Goal: Navigation & Orientation: Find specific page/section

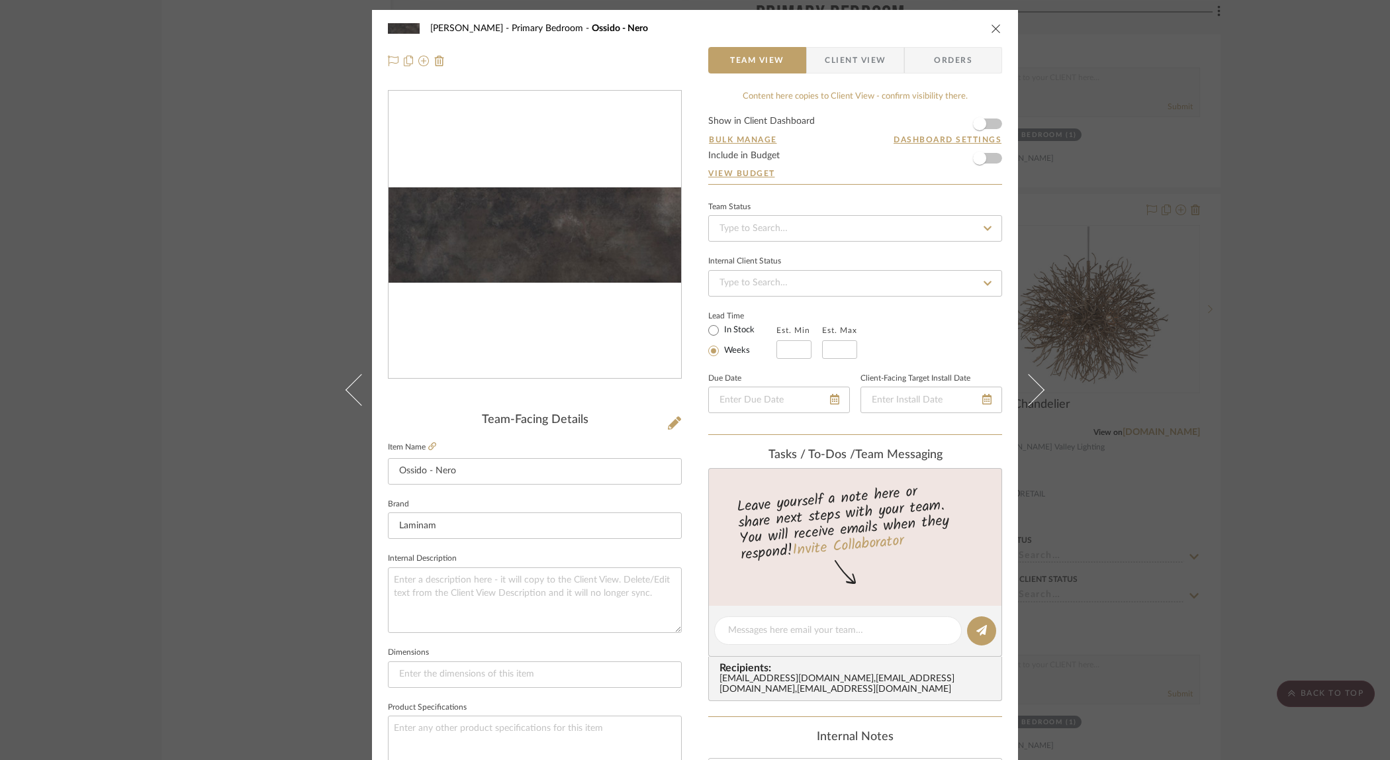
click at [1138, 410] on div "Ostrom, Jim Primary Bedroom Ossido - Nero Team View Client View Orders Team-Fac…" at bounding box center [695, 380] width 1390 height 760
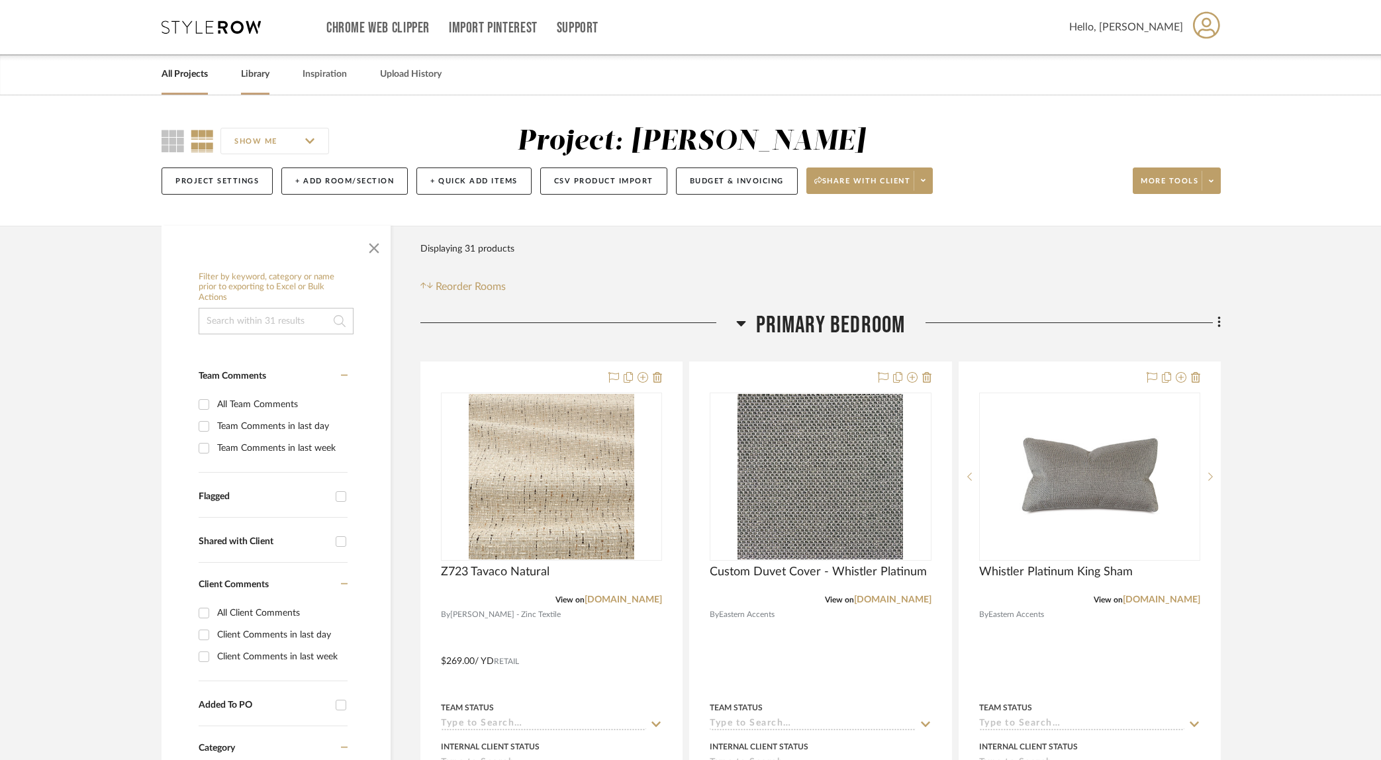
click at [250, 77] on link "Library" at bounding box center [255, 75] width 28 height 18
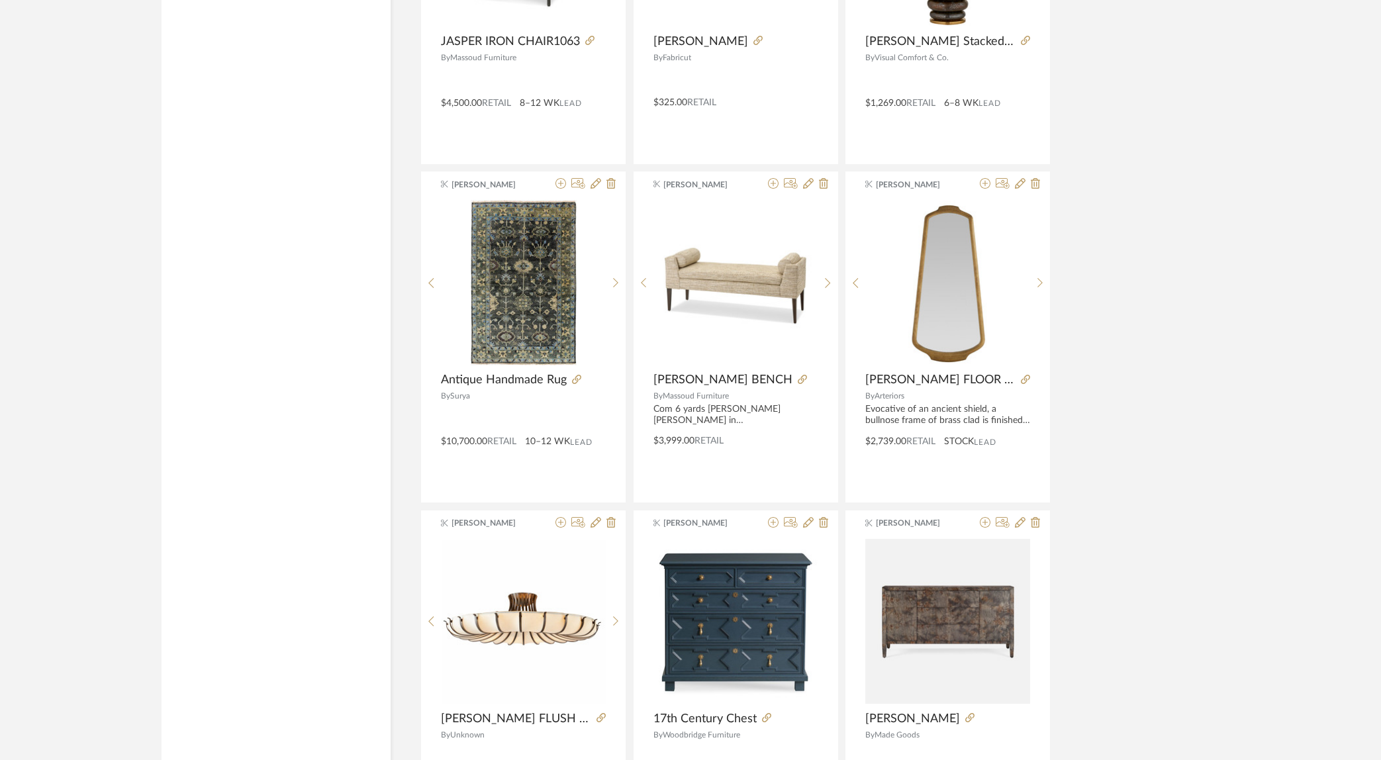
scroll to position [3011, 0]
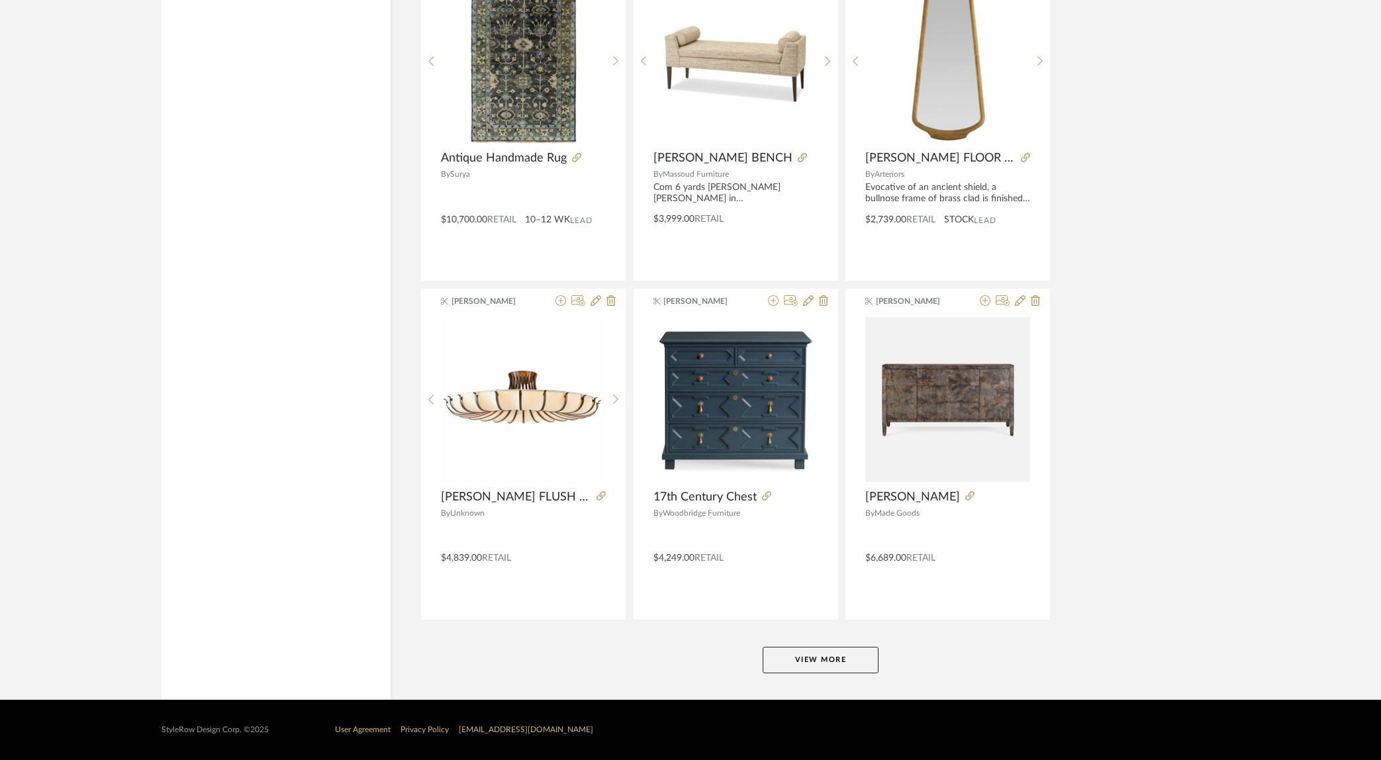
click at [841, 668] on button "View More" at bounding box center [820, 660] width 116 height 26
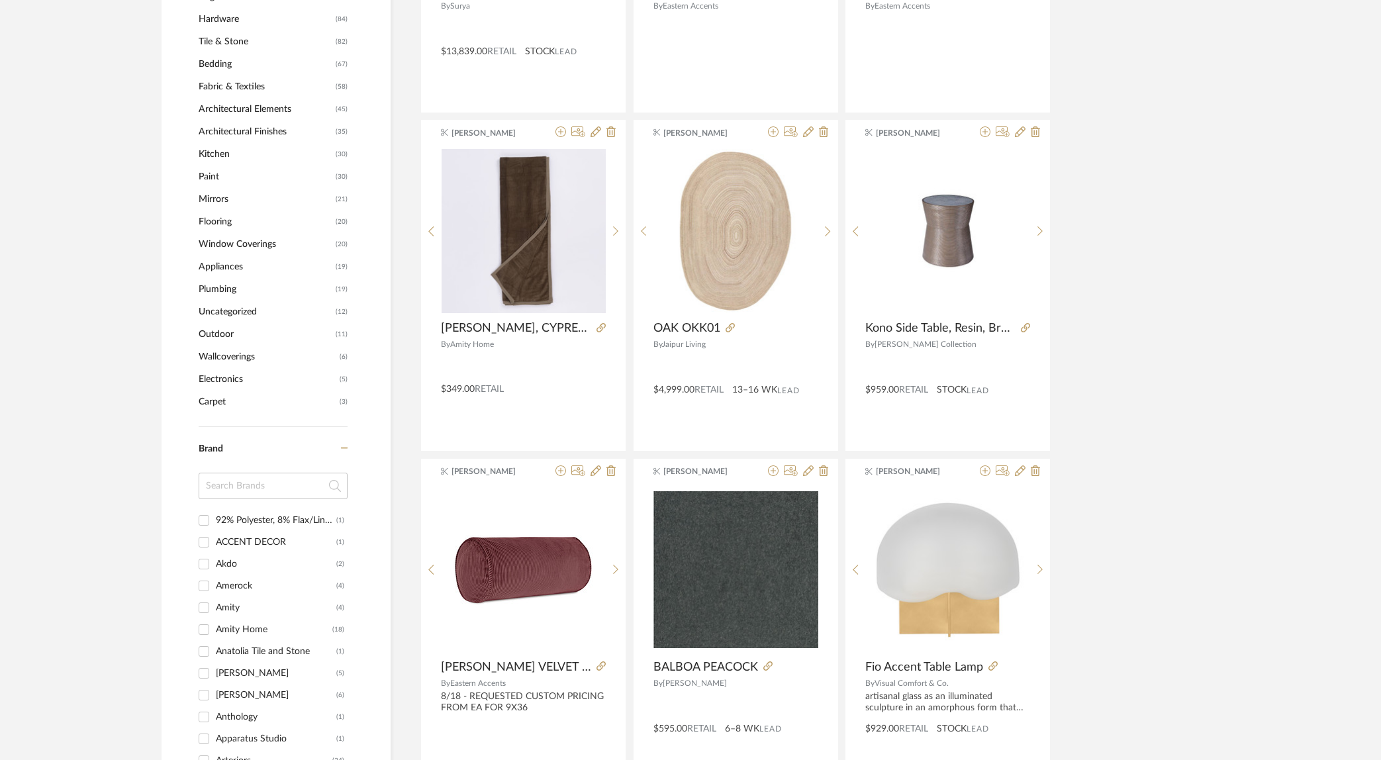
scroll to position [0, 0]
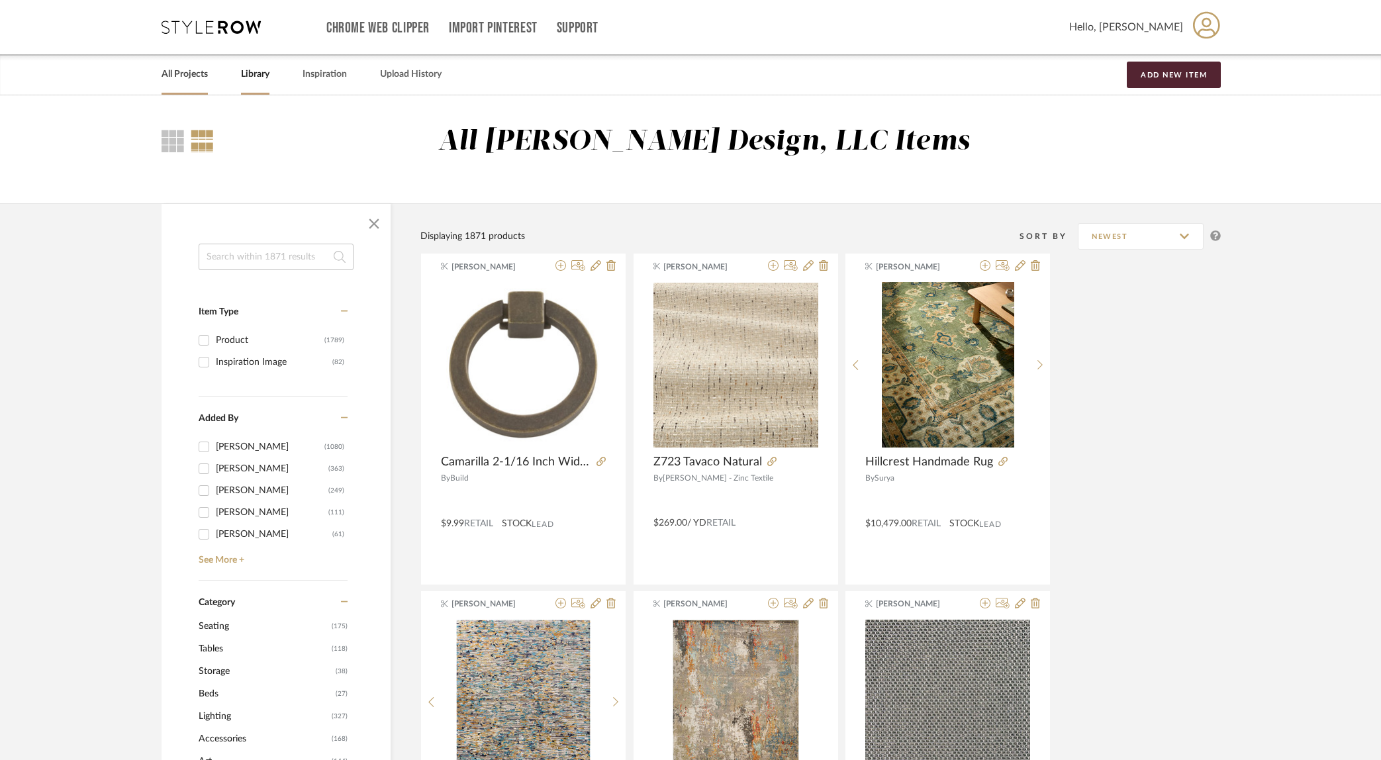
click at [187, 76] on link "All Projects" at bounding box center [184, 75] width 46 height 18
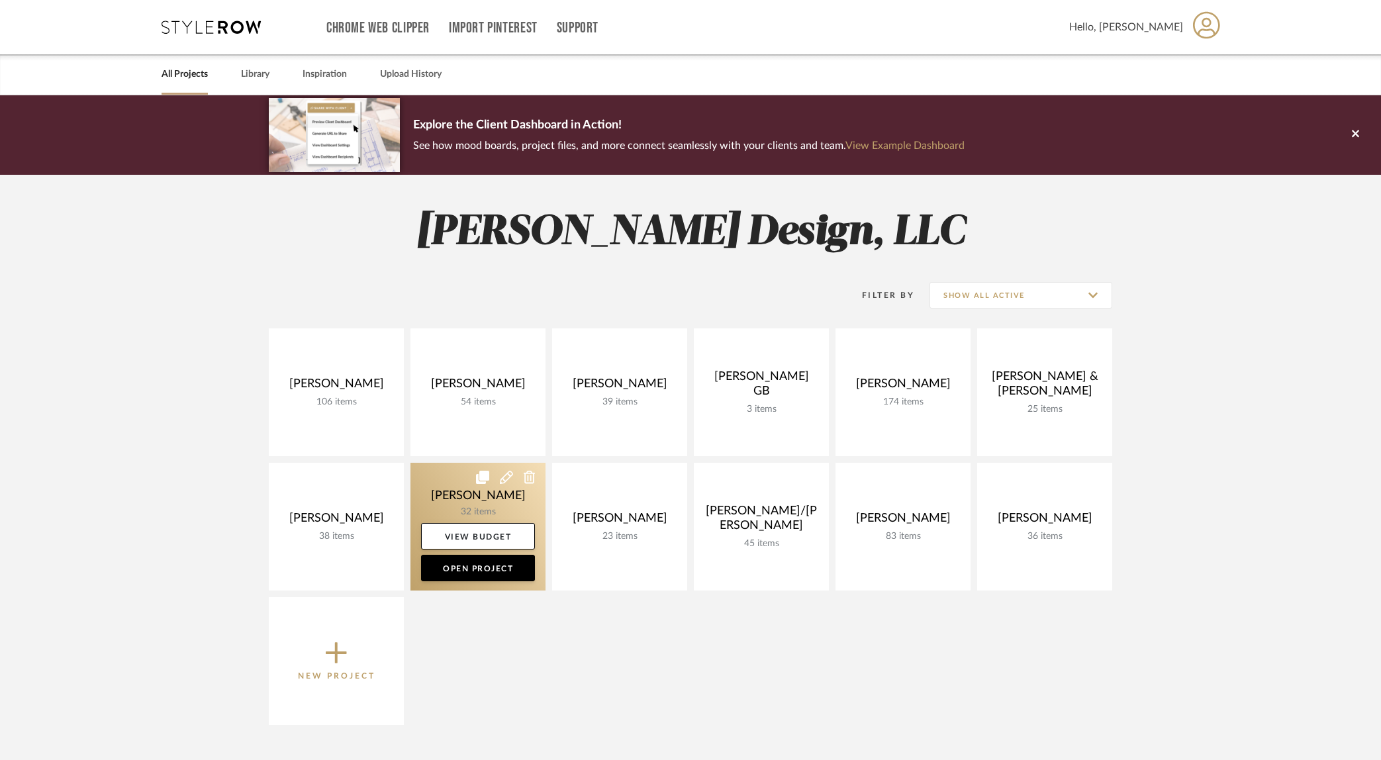
click at [493, 496] on link at bounding box center [477, 527] width 135 height 128
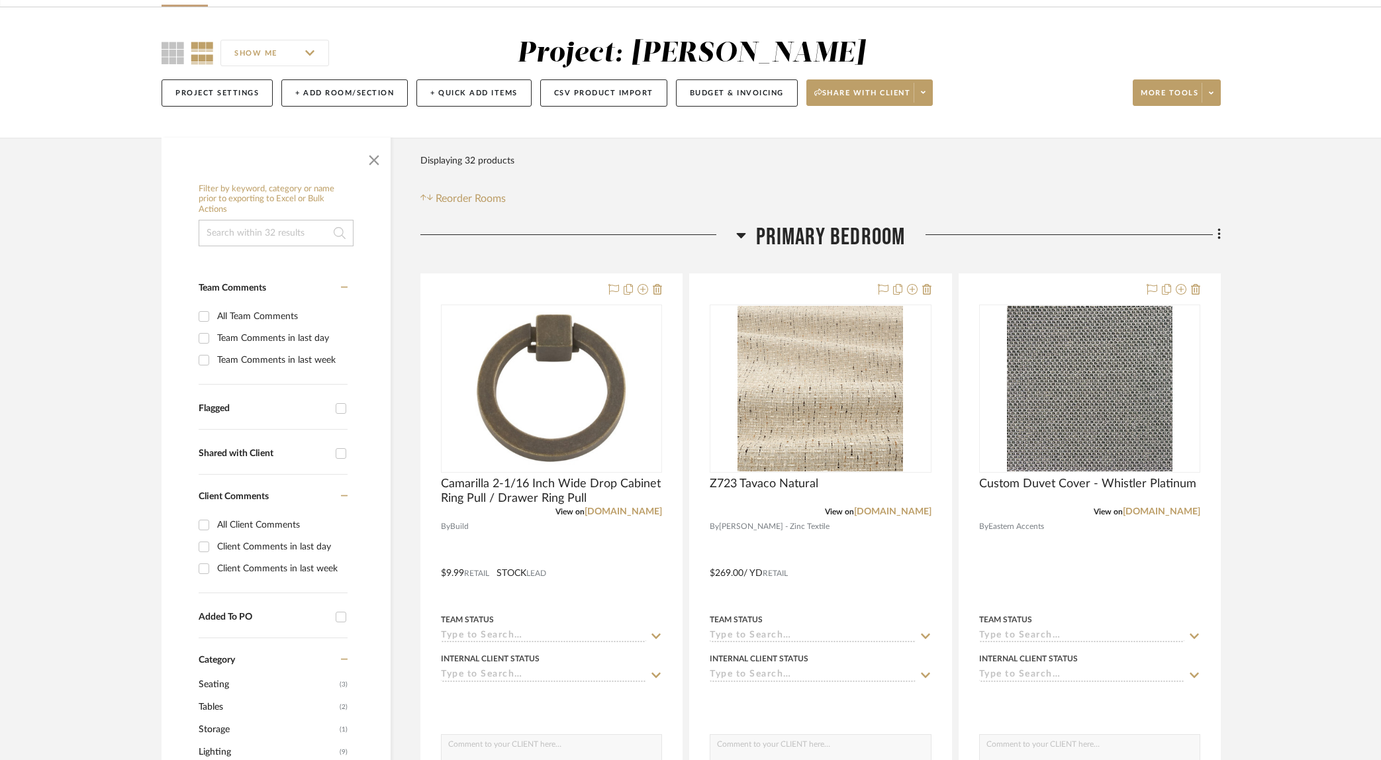
scroll to position [89, 0]
click at [0, 0] on img at bounding box center [0, 0] width 0 height 0
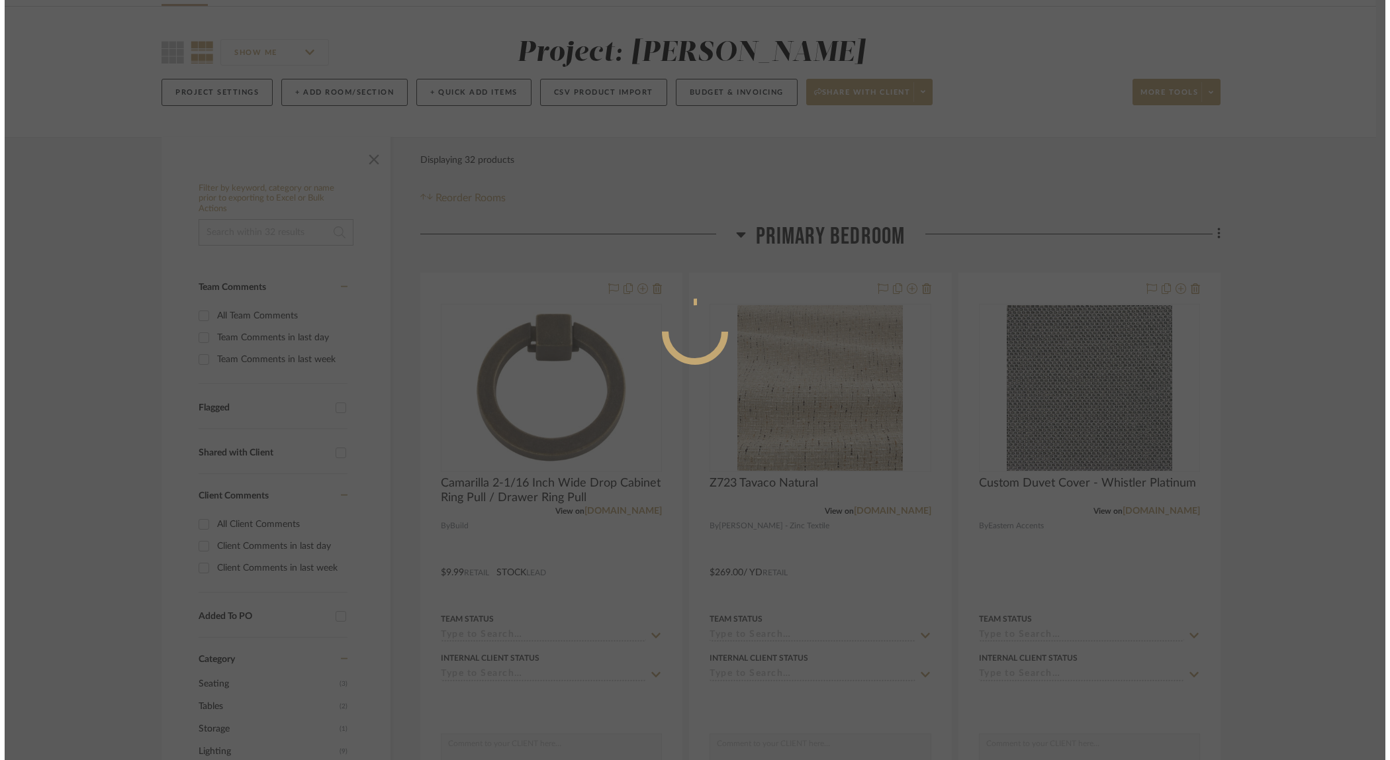
scroll to position [0, 0]
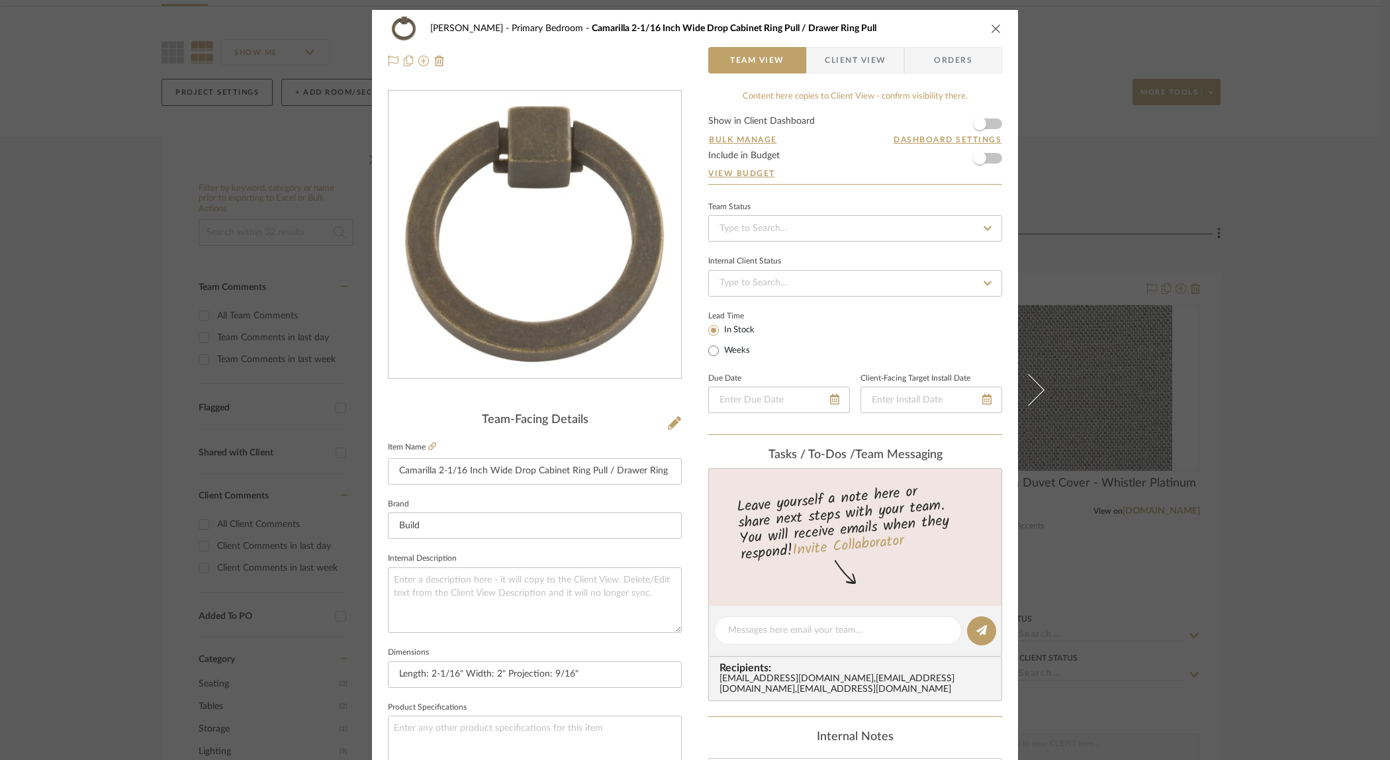
click at [1239, 340] on div "[PERSON_NAME] Primary Bedroom Camarilla 2-1/16 Inch Wide Drop Cabinet Ring Pull…" at bounding box center [695, 380] width 1390 height 760
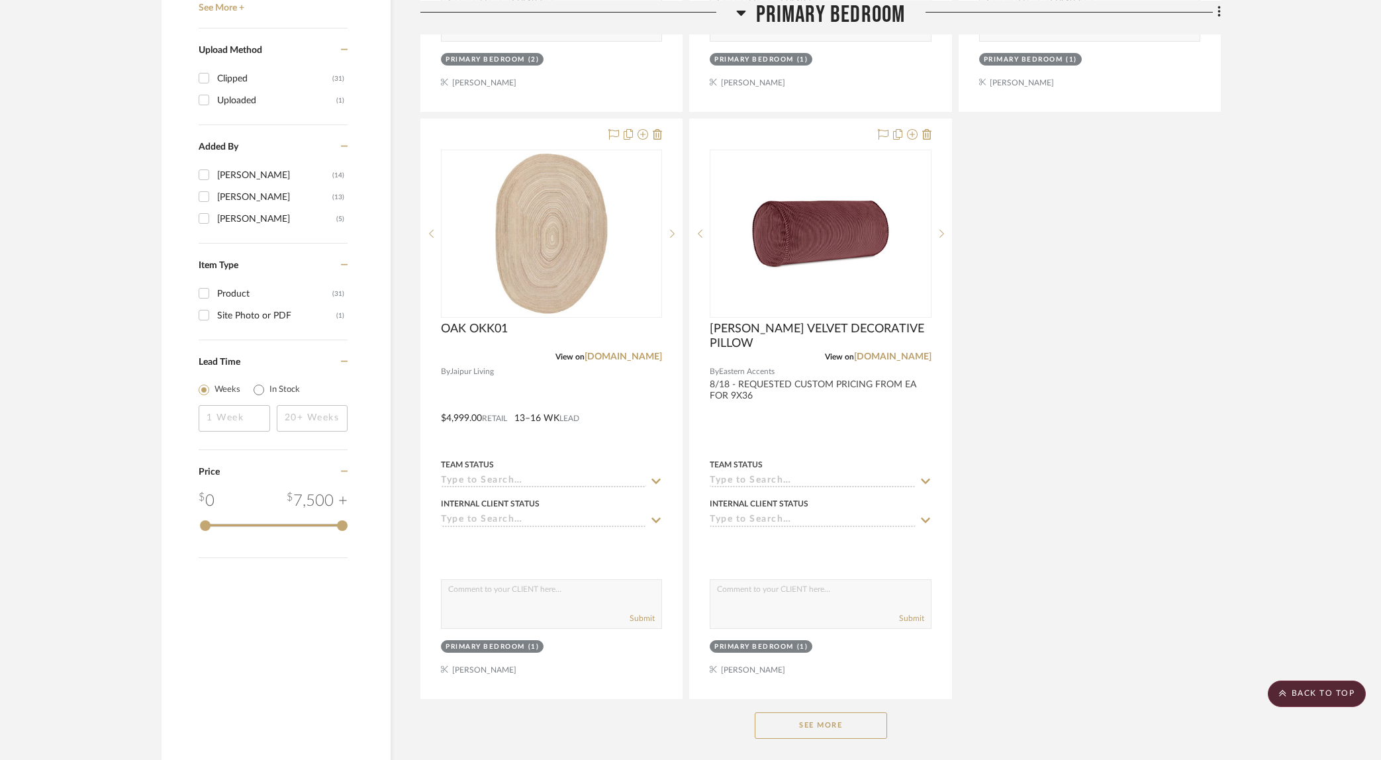
scroll to position [1618, 0]
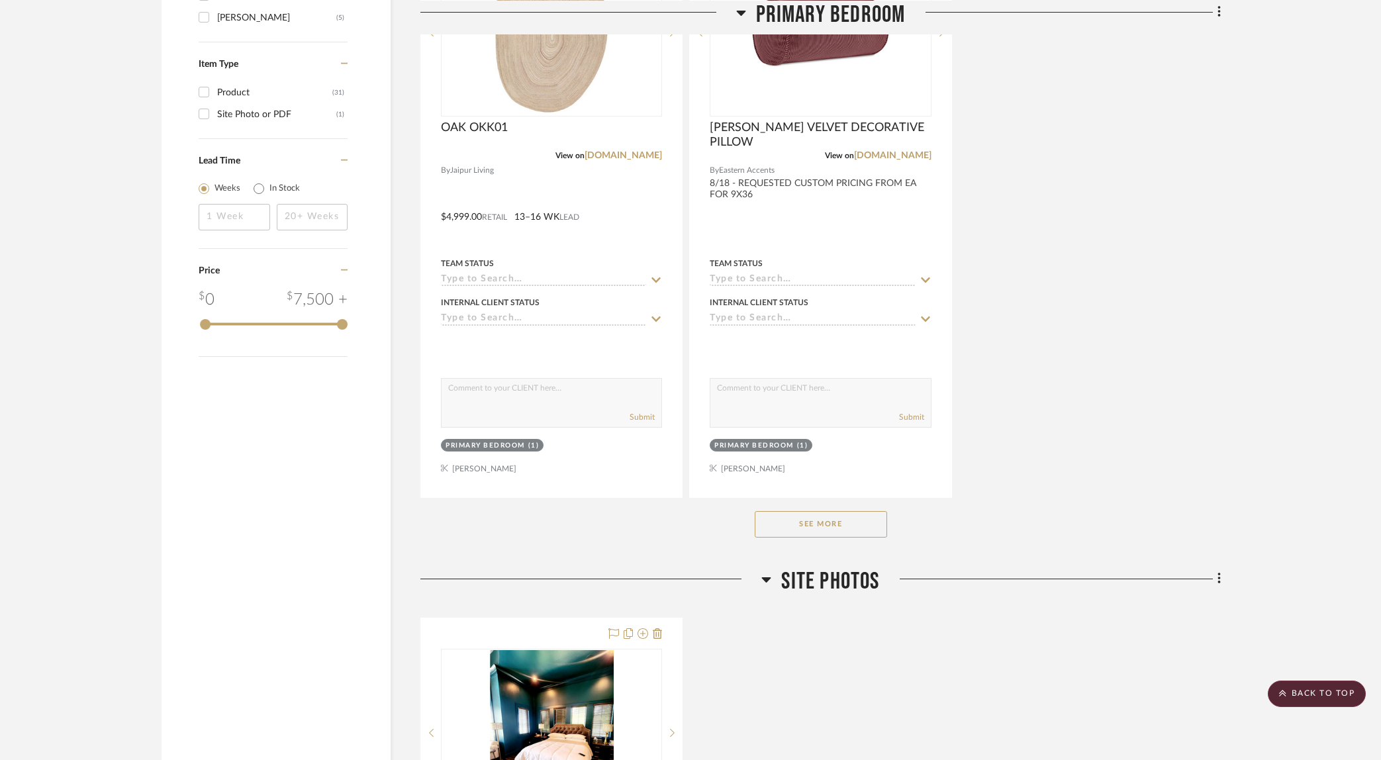
drag, startPoint x: 841, startPoint y: 524, endPoint x: 853, endPoint y: 525, distance: 11.9
click at [843, 525] on button "See More" at bounding box center [821, 524] width 132 height 26
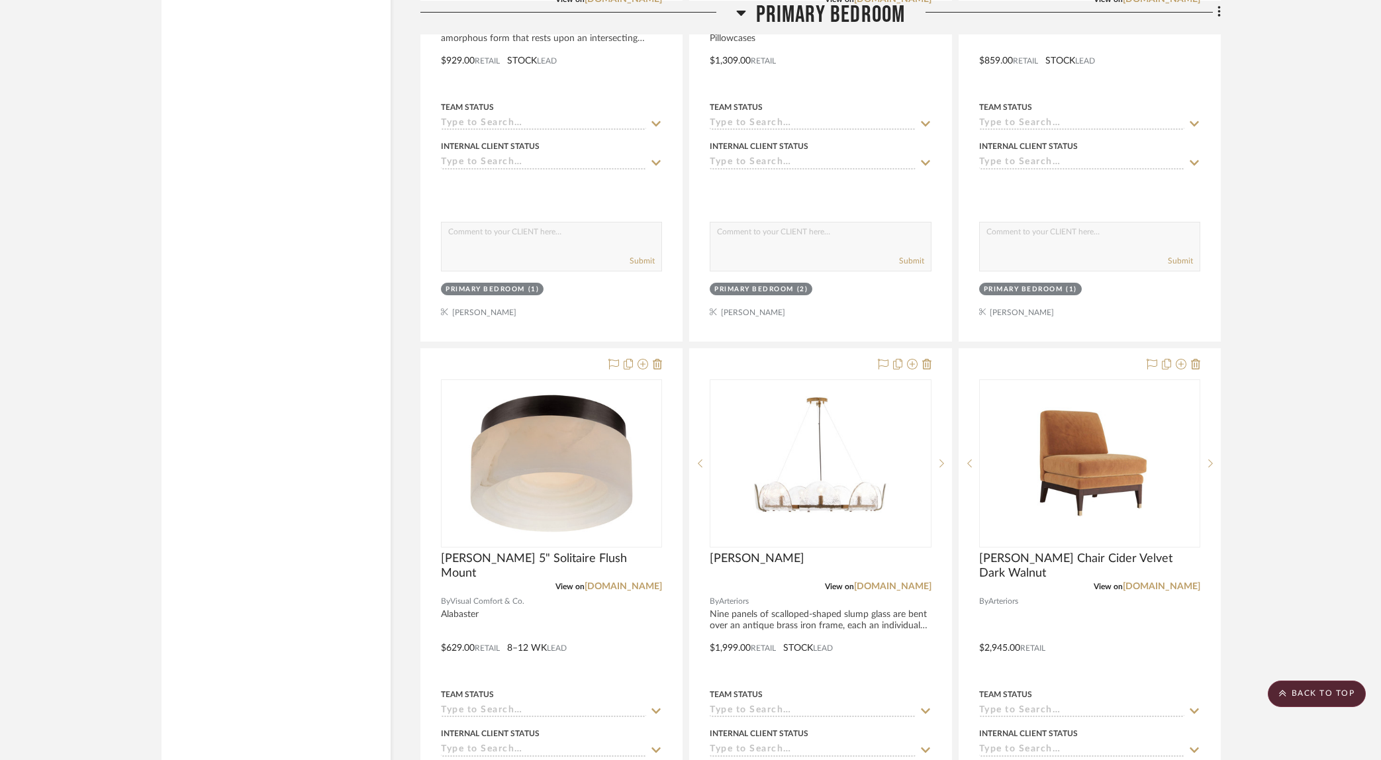
scroll to position [2544, 0]
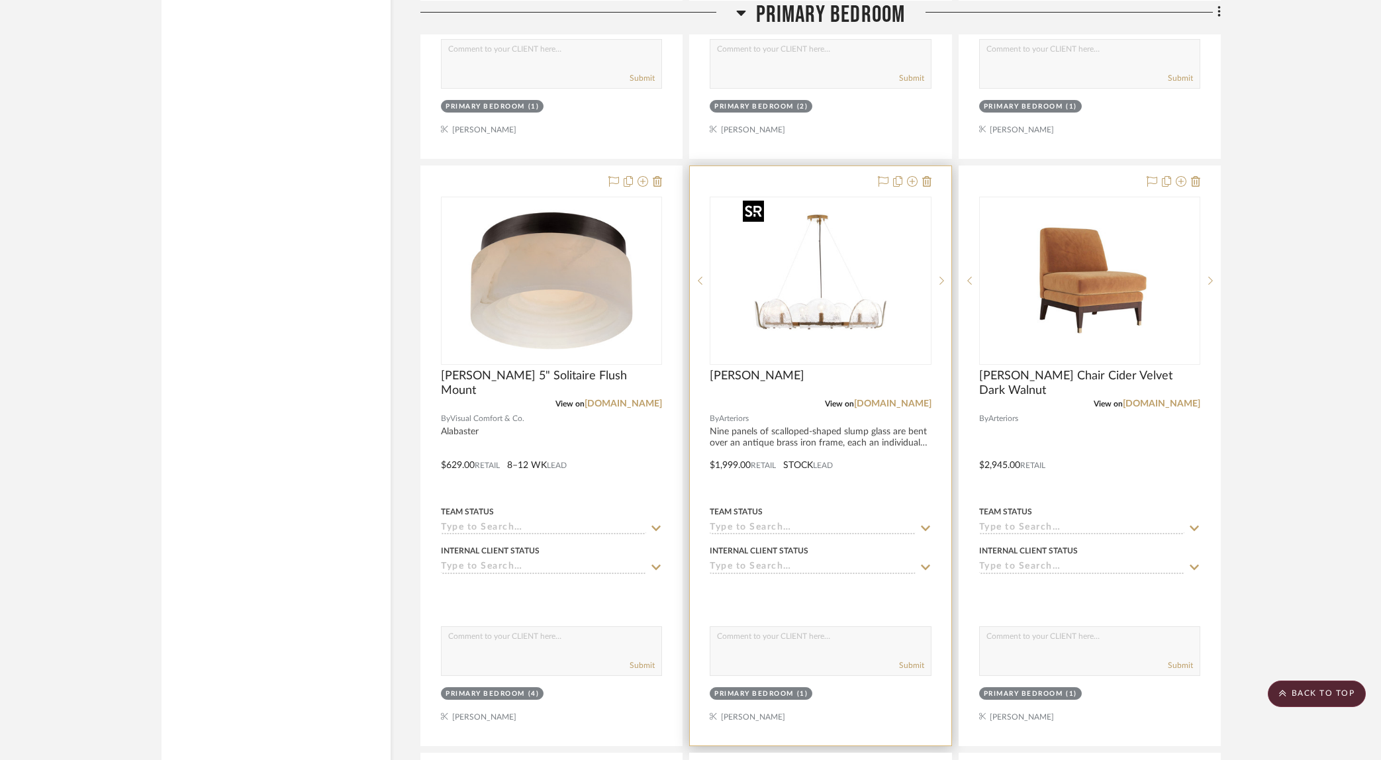
click at [0, 0] on img at bounding box center [0, 0] width 0 height 0
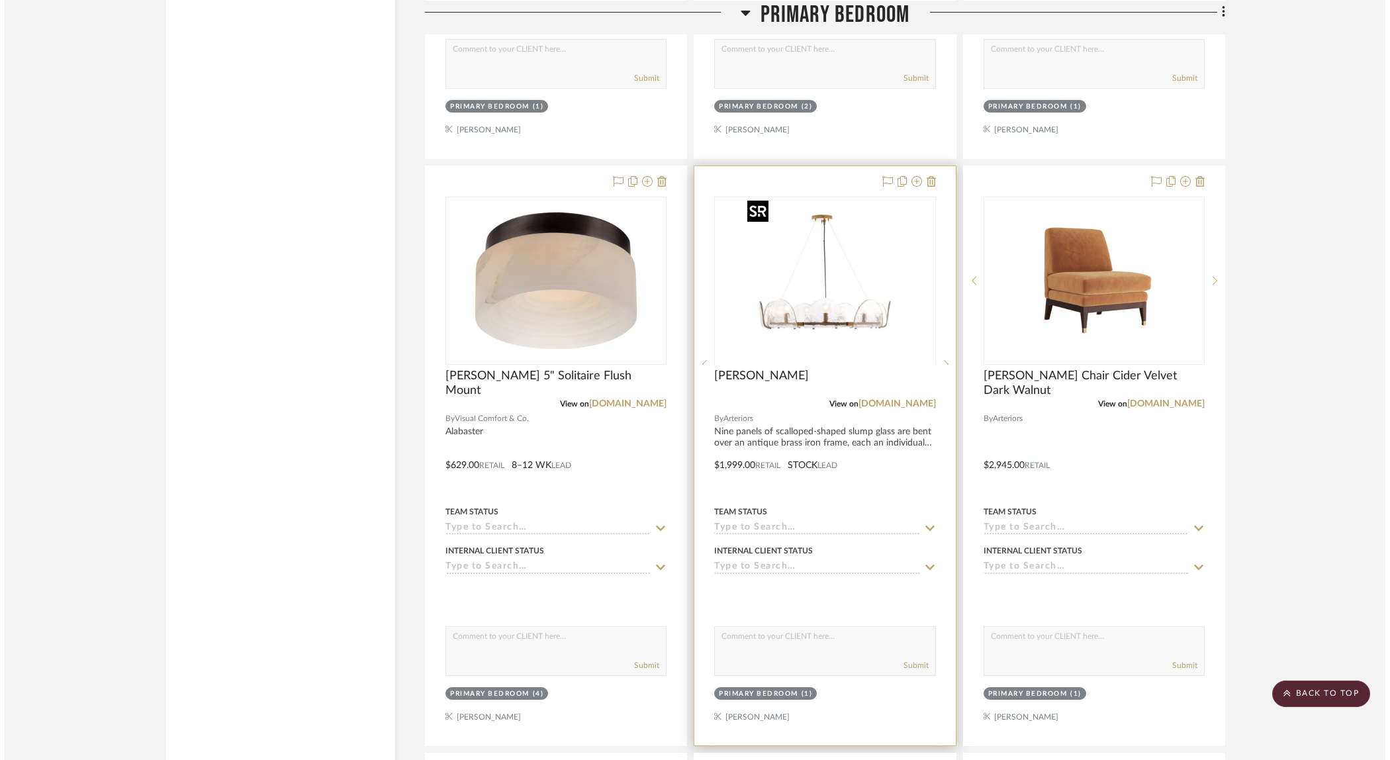
scroll to position [0, 0]
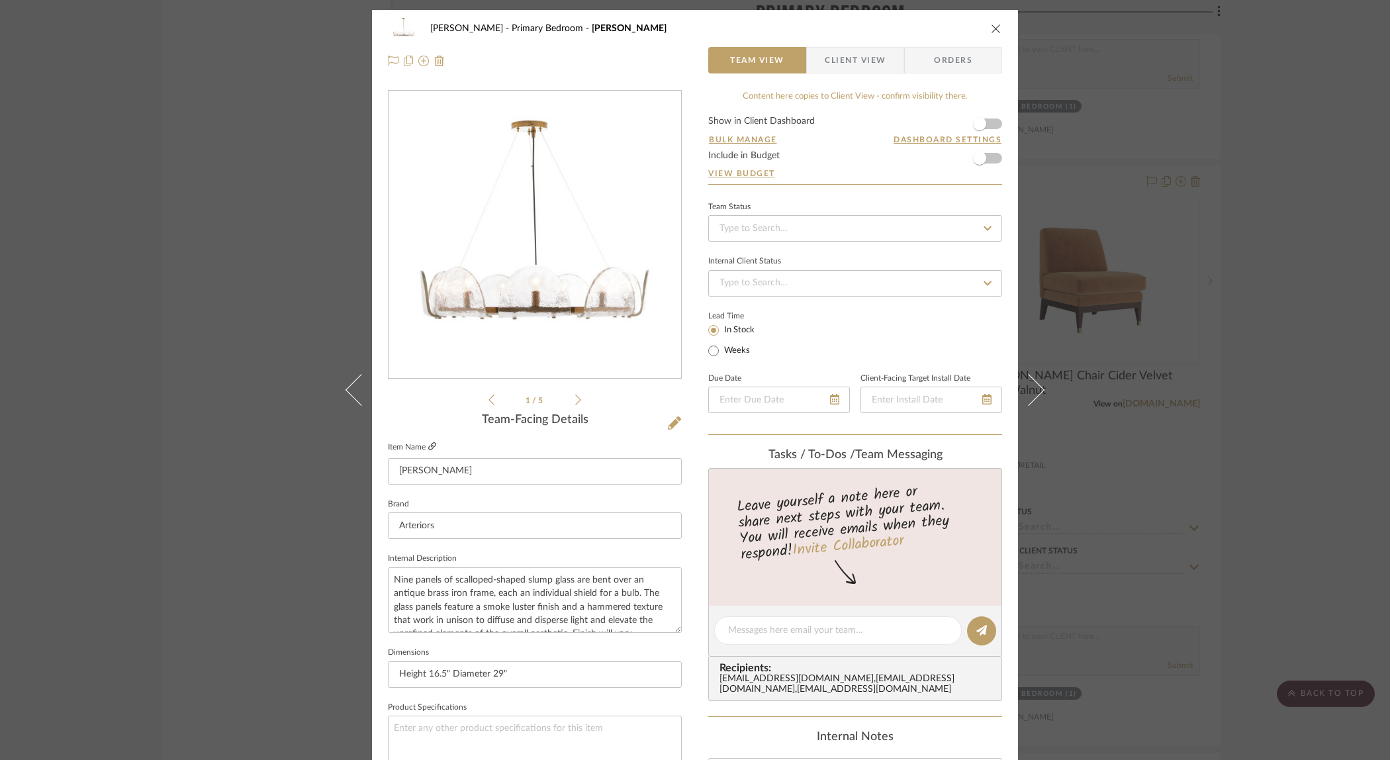
click at [428, 444] on icon at bounding box center [432, 446] width 8 height 8
click at [1178, 369] on div "[PERSON_NAME] Primary Bedroom [PERSON_NAME] Chandelier Team View Client View Or…" at bounding box center [695, 380] width 1390 height 760
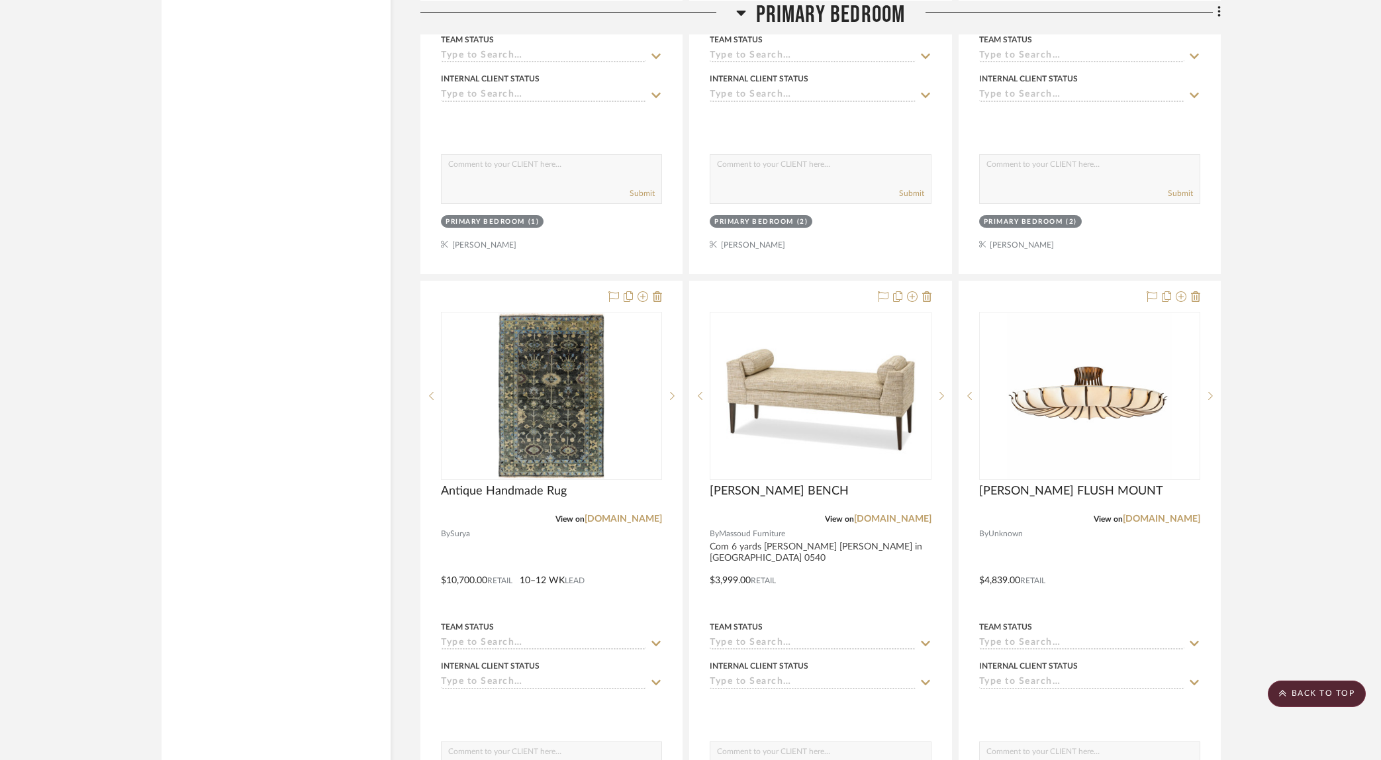
scroll to position [4190, 0]
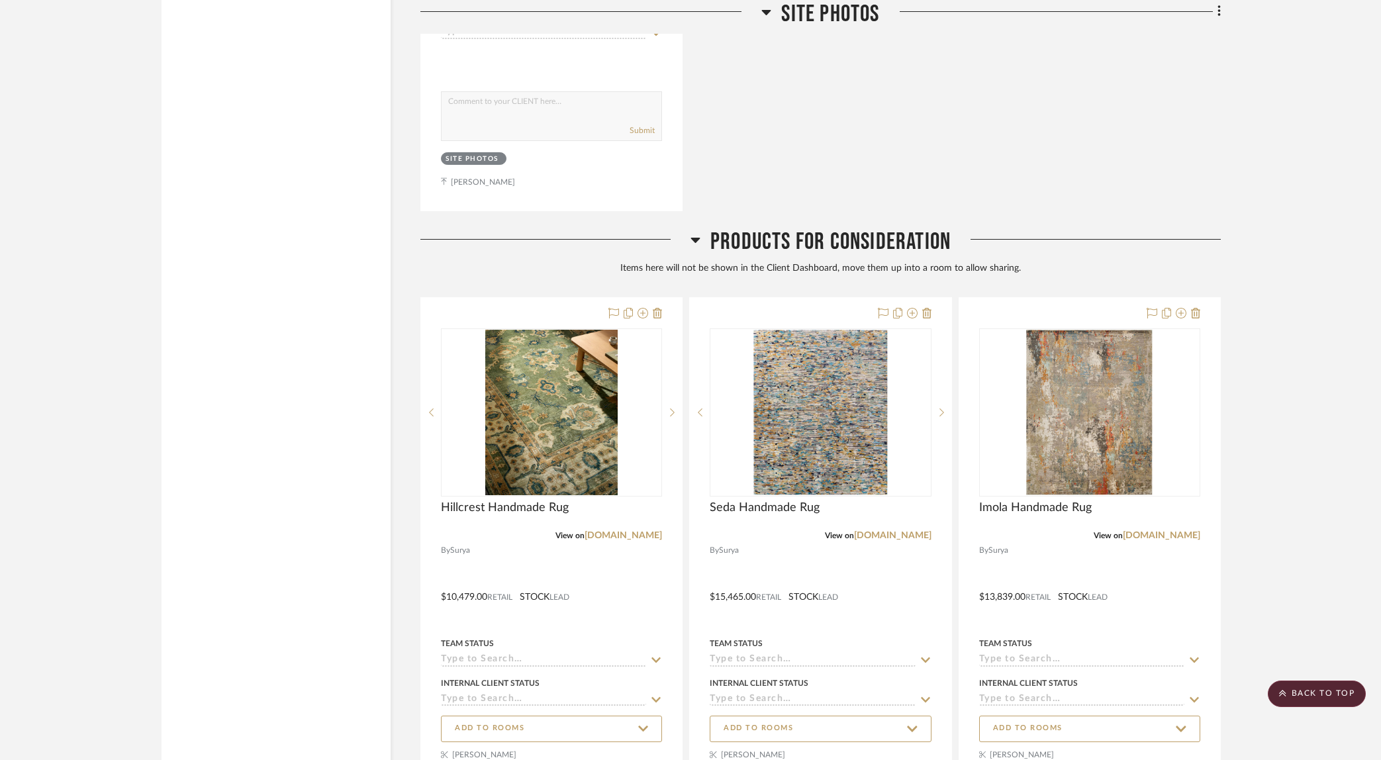
scroll to position [6758, 0]
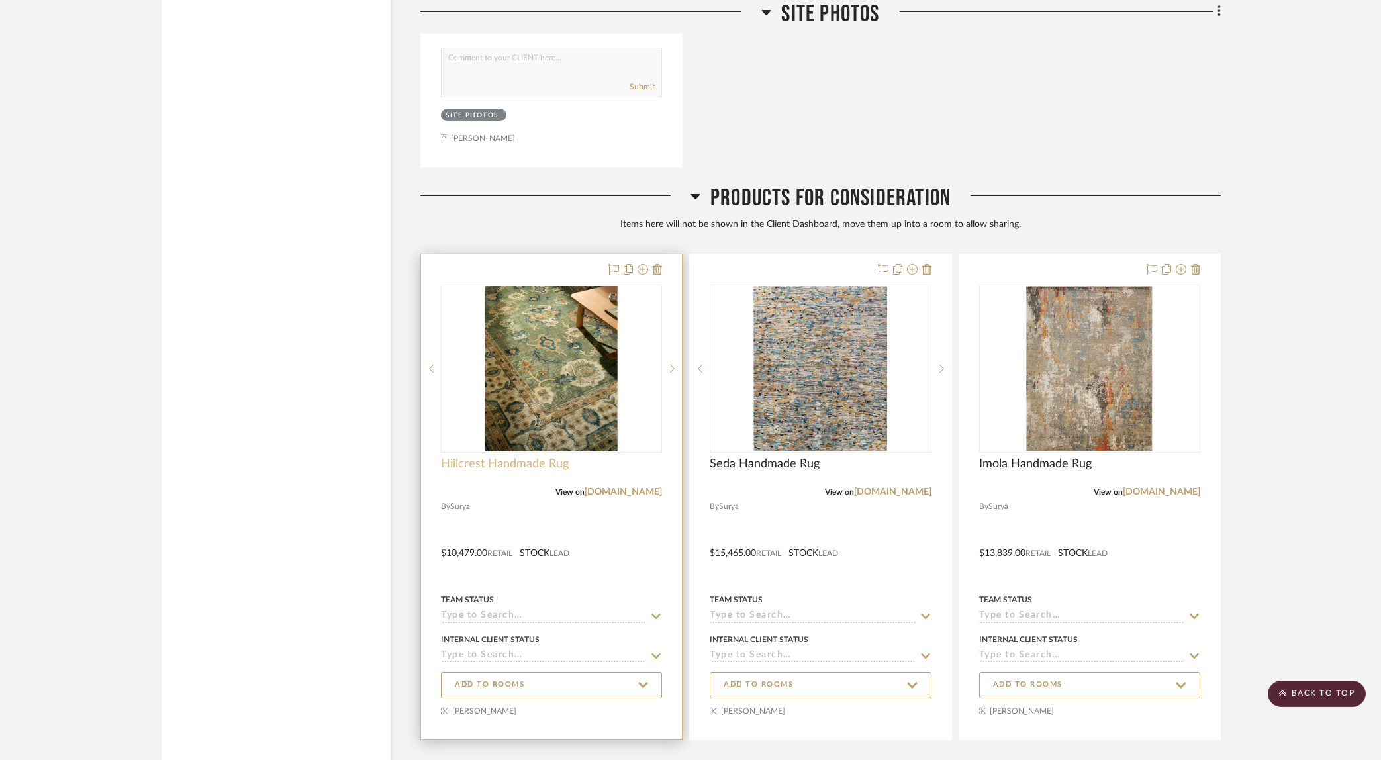
click at [524, 457] on span "Hillcrest Handmade Rug" at bounding box center [505, 464] width 128 height 15
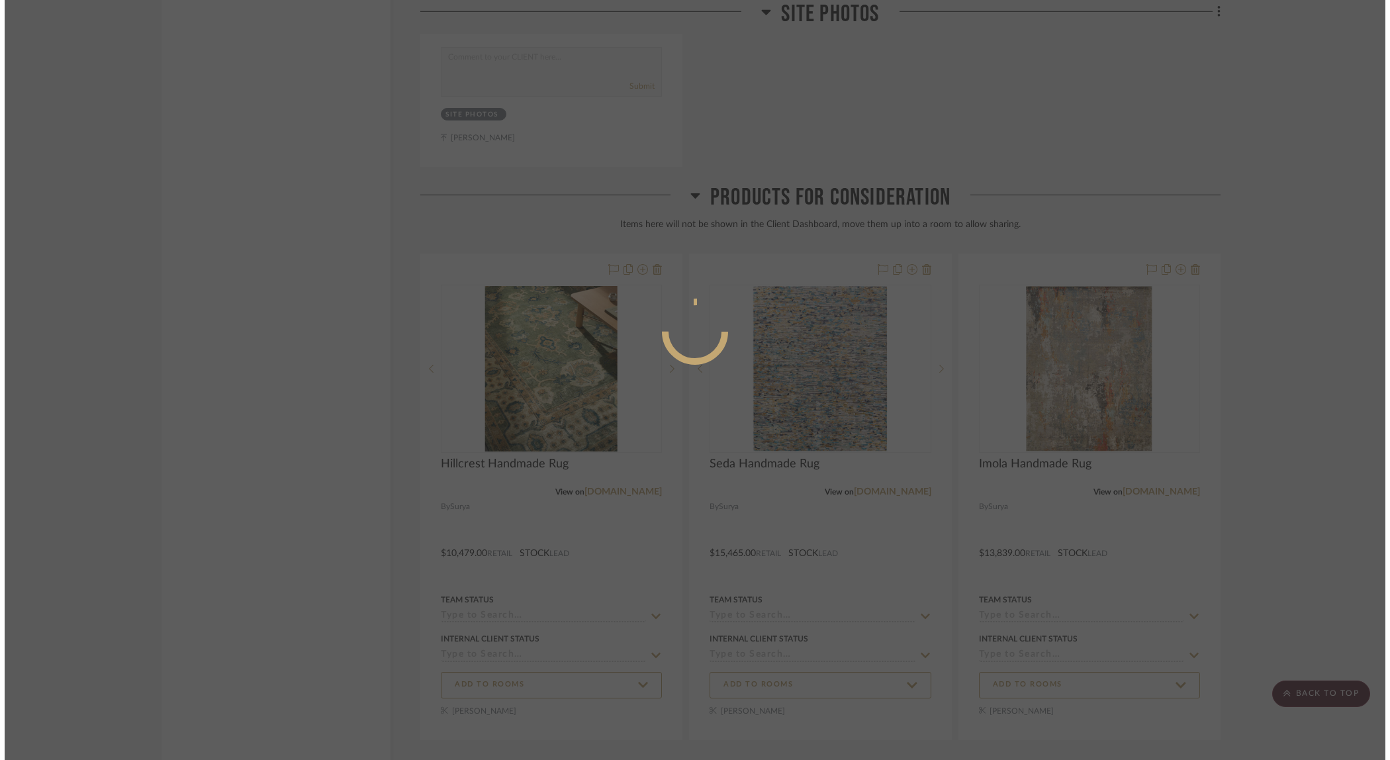
scroll to position [0, 0]
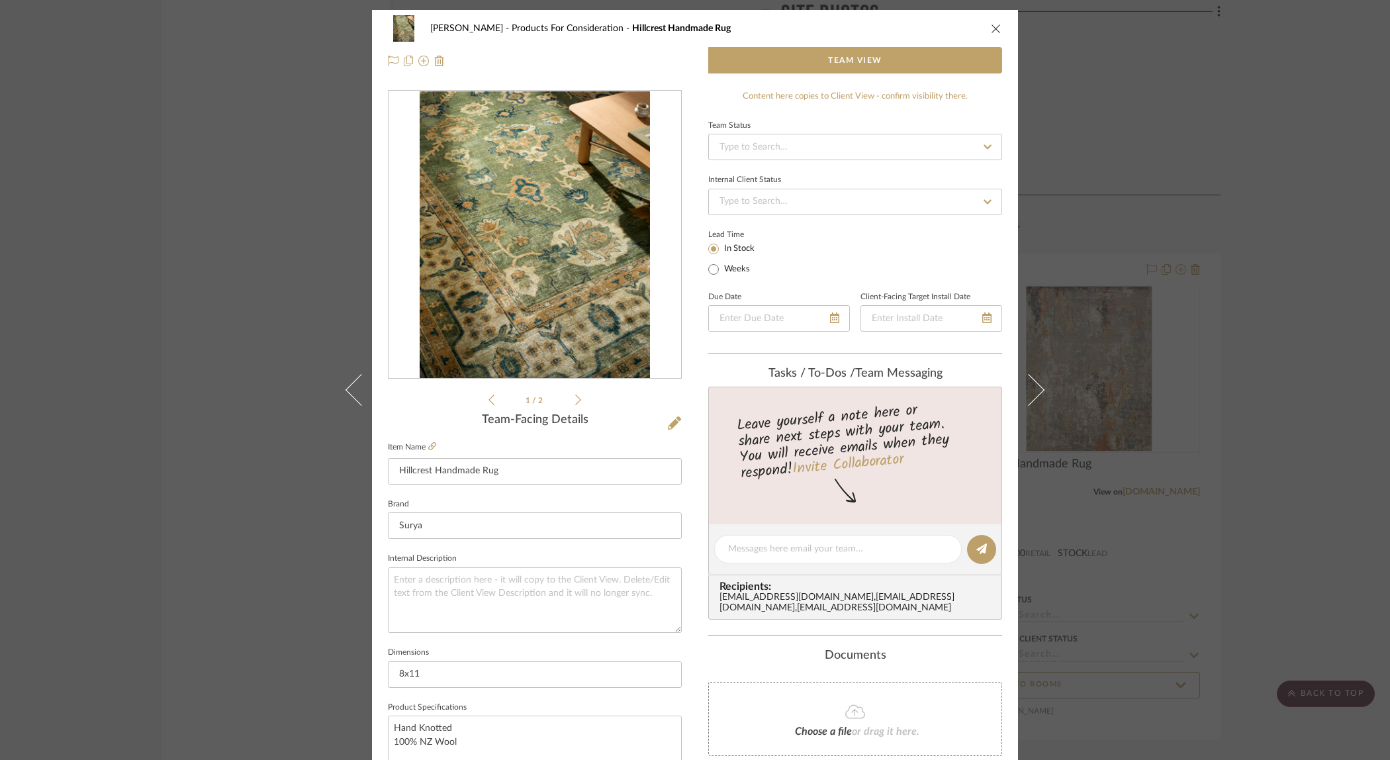
click at [537, 348] on img "0" at bounding box center [535, 234] width 230 height 287
click at [587, 313] on img "0" at bounding box center [535, 234] width 230 height 287
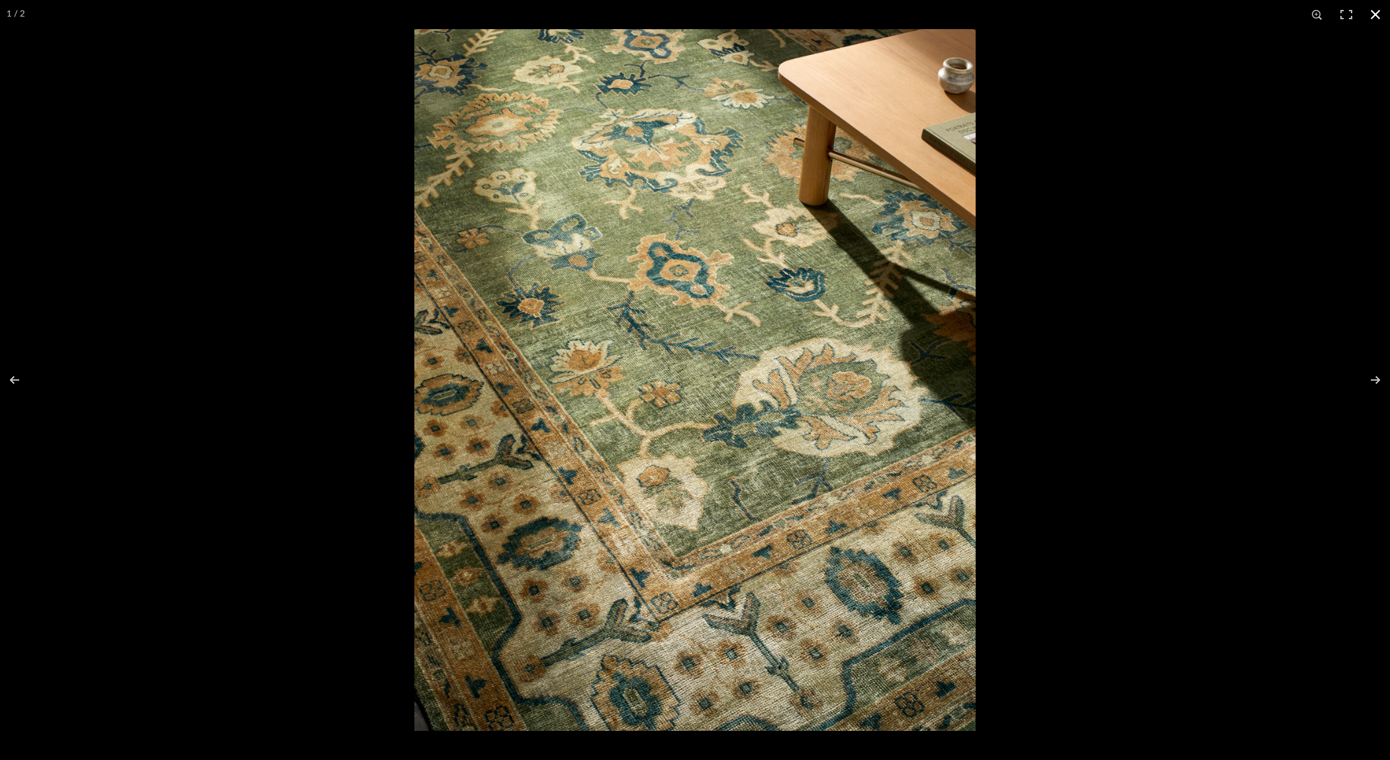
click at [321, 68] on div at bounding box center [695, 380] width 1390 height 760
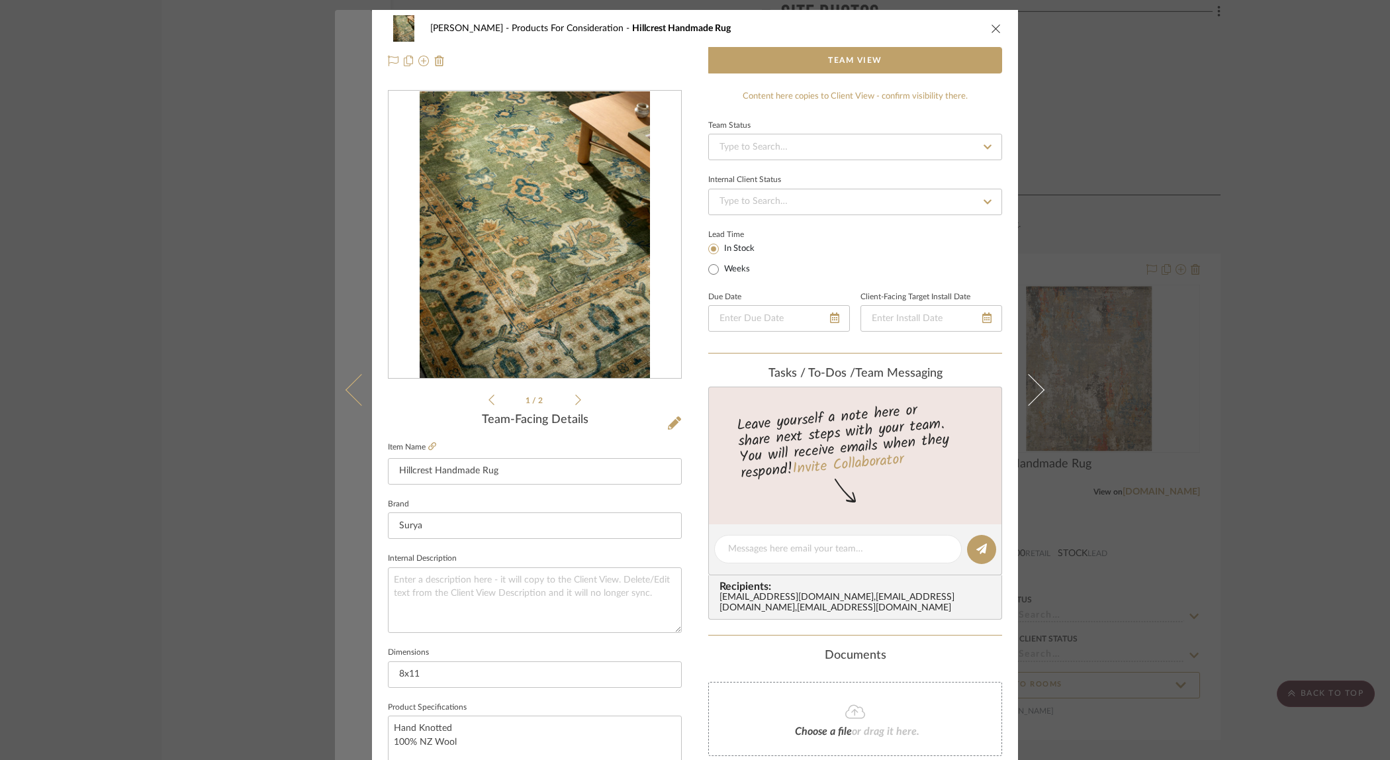
click at [352, 209] on button at bounding box center [353, 390] width 37 height 760
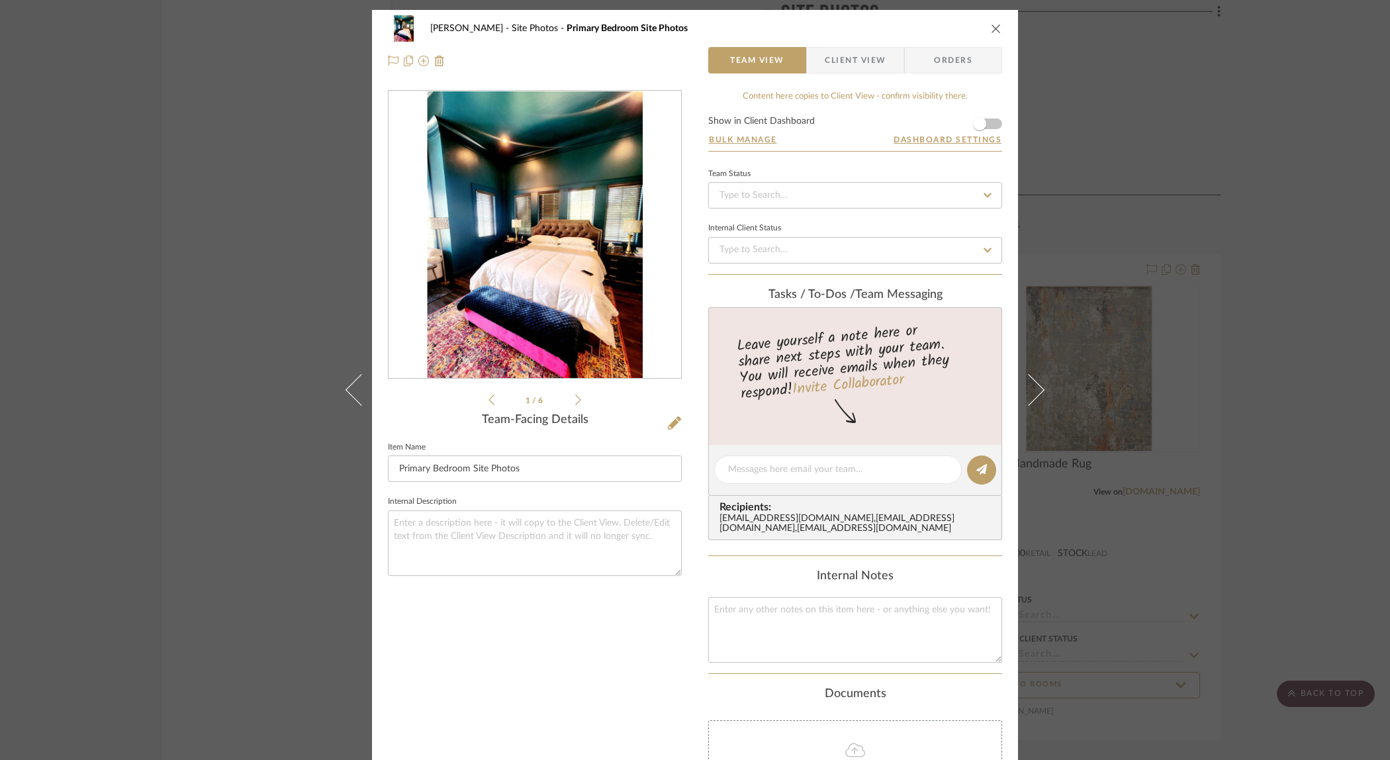
click at [210, 196] on div "[PERSON_NAME] Site Photos Primary Bedroom Site Photos Team View Client View Ord…" at bounding box center [695, 380] width 1390 height 760
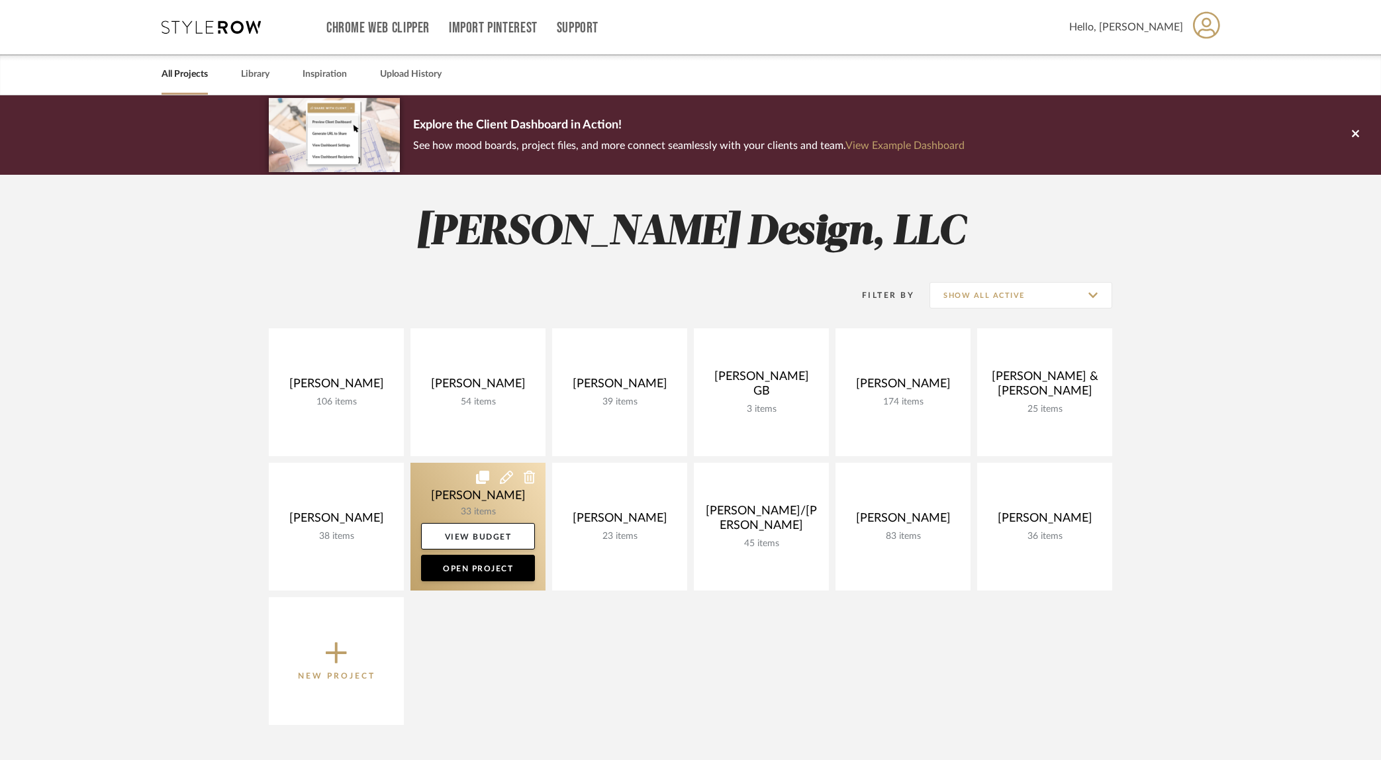
click at [481, 496] on link at bounding box center [477, 527] width 135 height 128
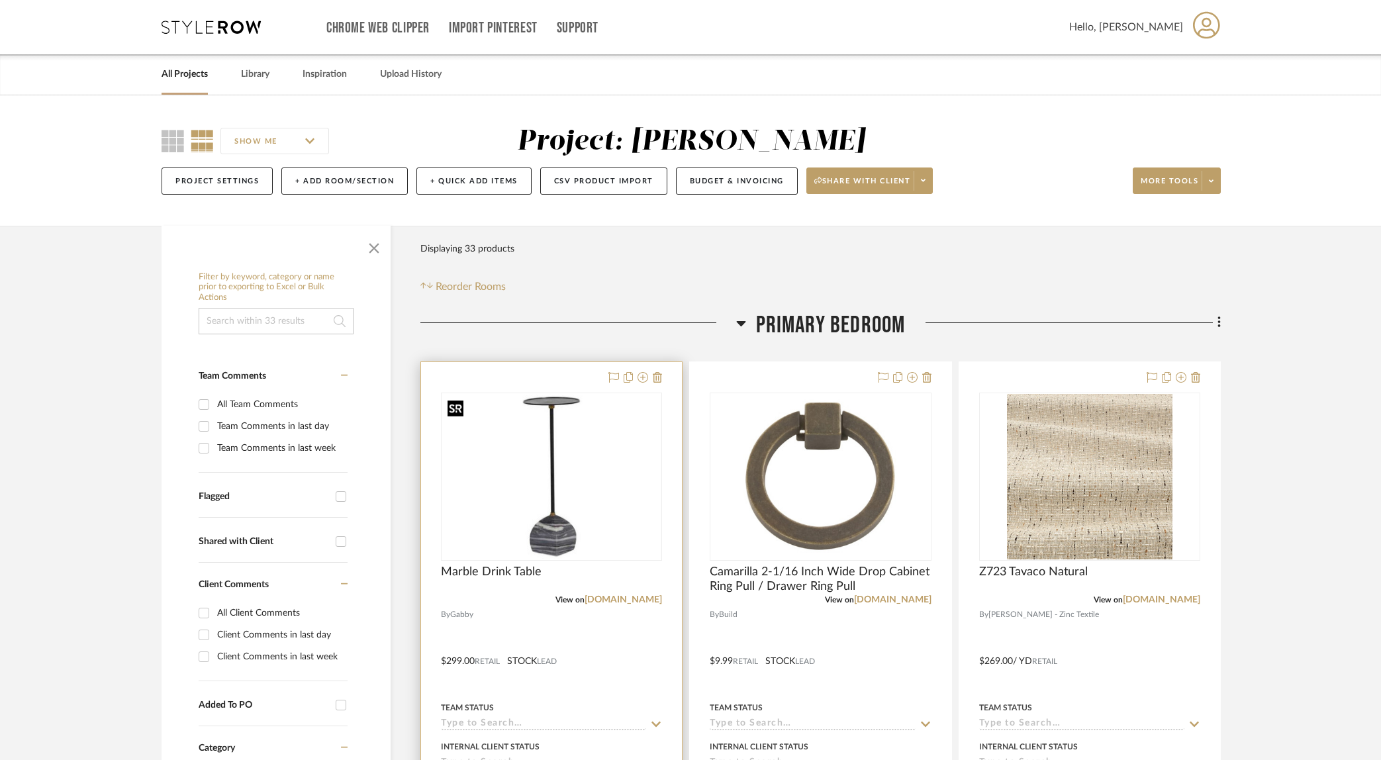
click at [496, 490] on img "0" at bounding box center [551, 476] width 218 height 164
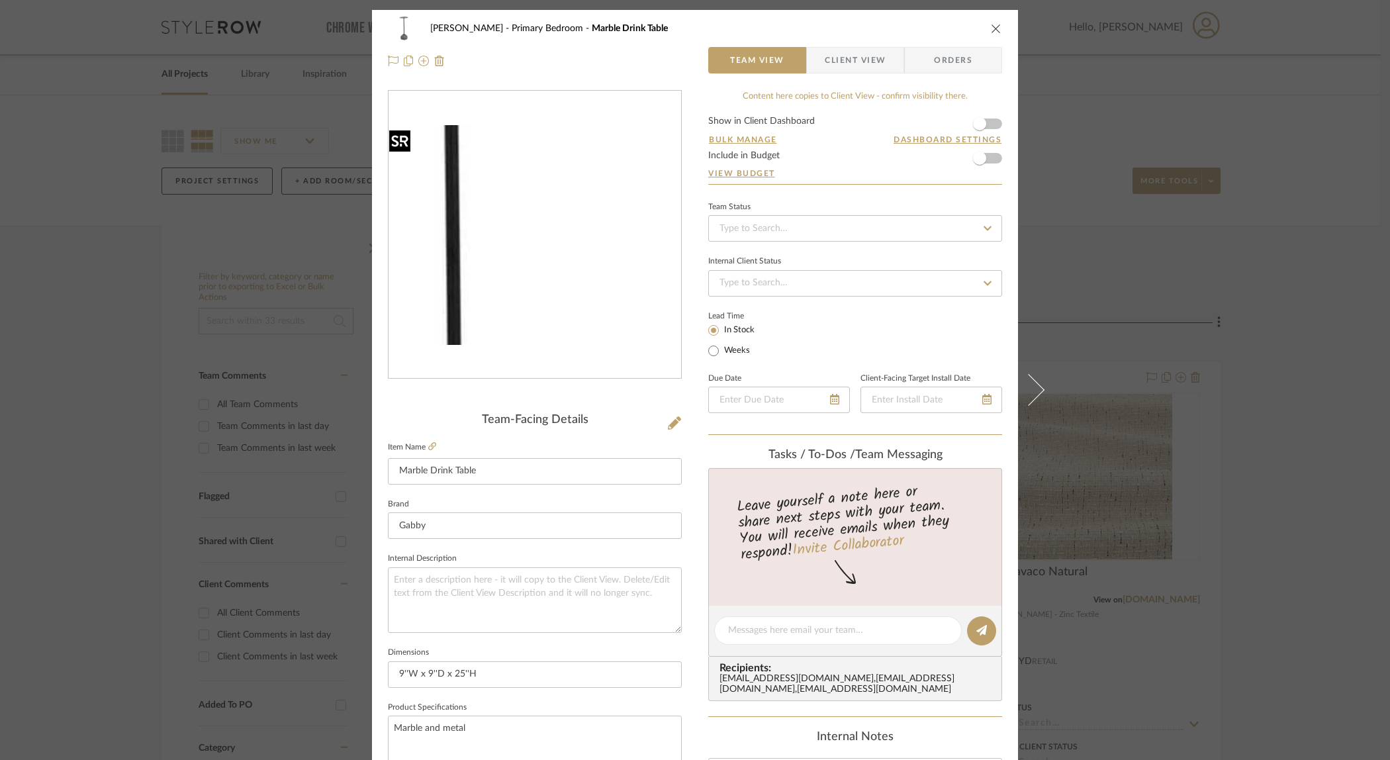
click at [559, 227] on img "0" at bounding box center [535, 235] width 293 height 220
